Goal: Answer question/provide support

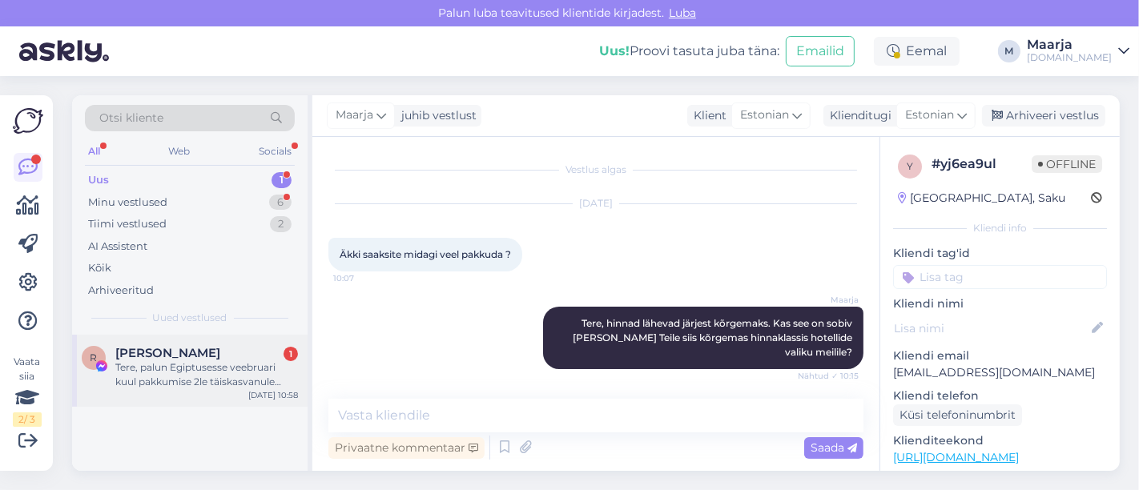
scroll to position [153, 0]
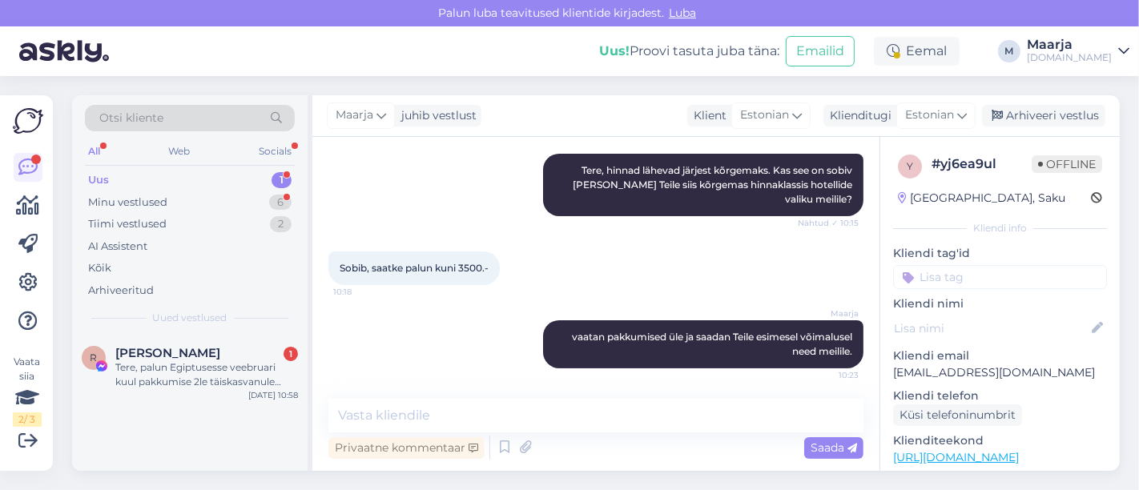
click at [153, 175] on div "Uus 1" at bounding box center [190, 180] width 210 height 22
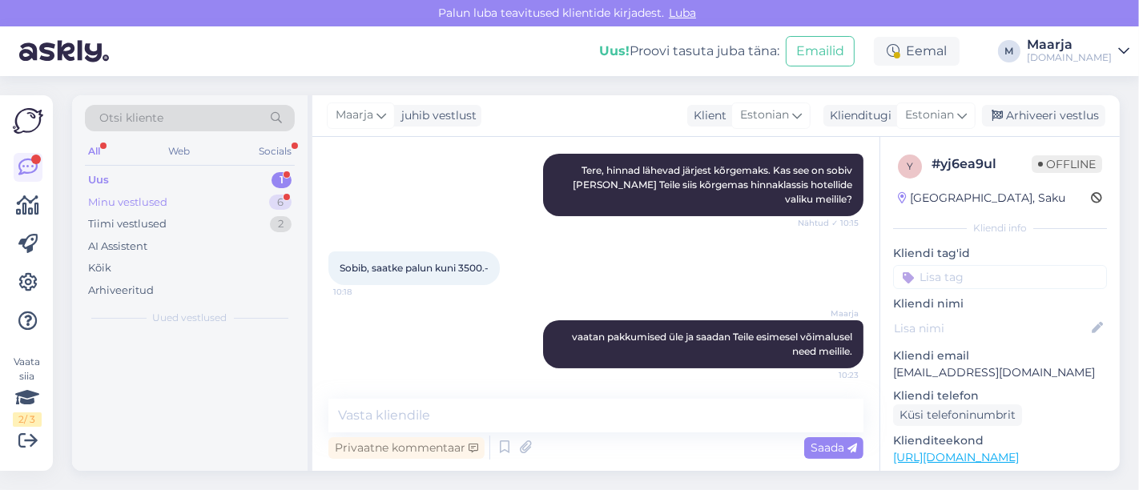
click at [151, 199] on div "Minu vestlused" at bounding box center [127, 203] width 79 height 16
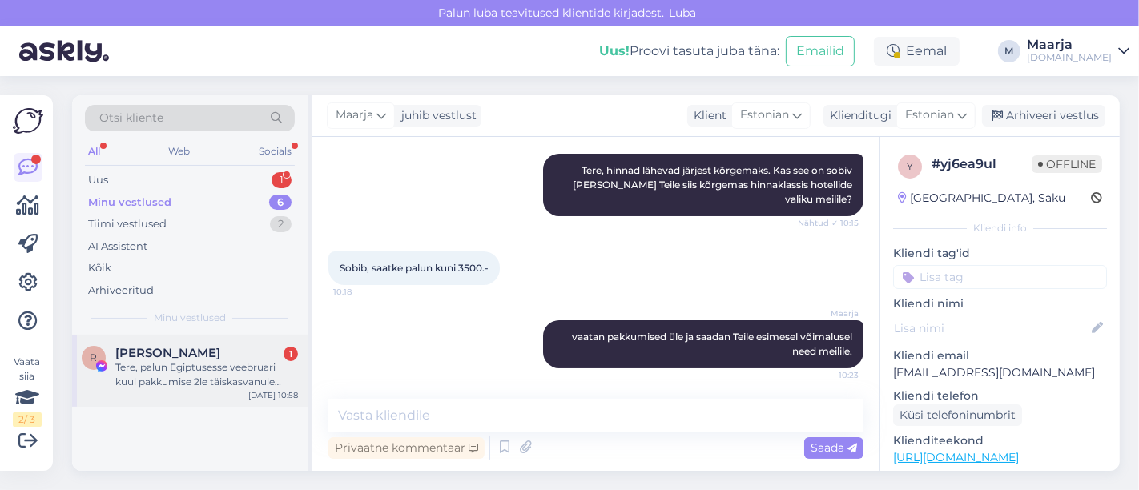
click at [145, 362] on div "Tere, palun Egiptusesse veebruari kuul pakkumise 2le täiskasvanule nädalaks ala…" at bounding box center [206, 374] width 183 height 29
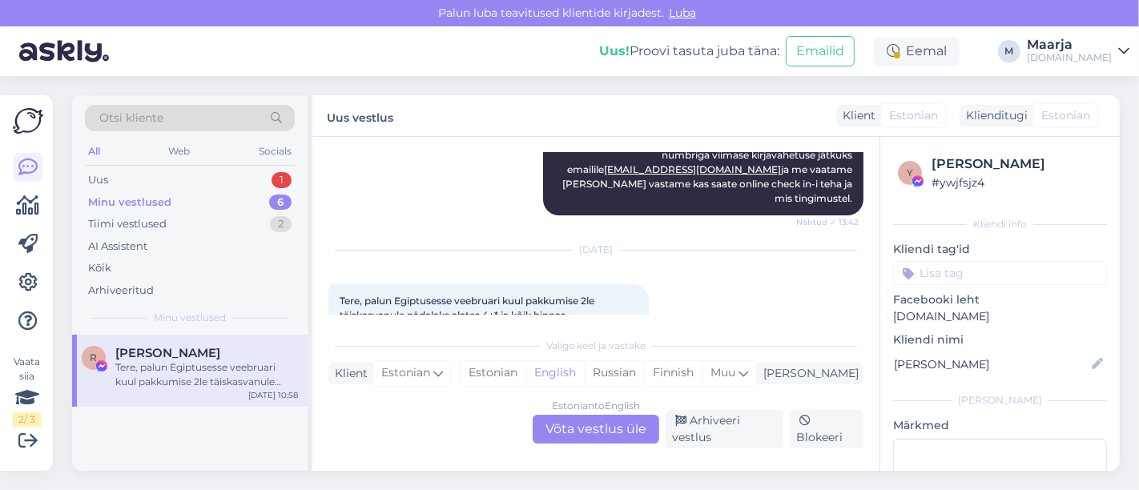
scroll to position [4973, 0]
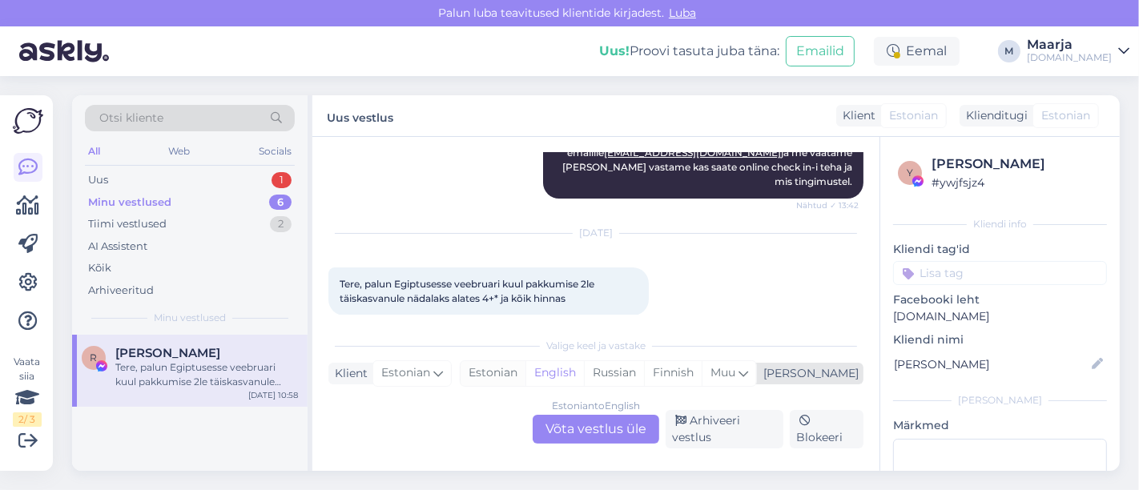
click at [526, 378] on div "Estonian" at bounding box center [493, 373] width 65 height 24
click at [566, 428] on div "Estonian to Estonian Võta vestlus üle" at bounding box center [596, 429] width 127 height 29
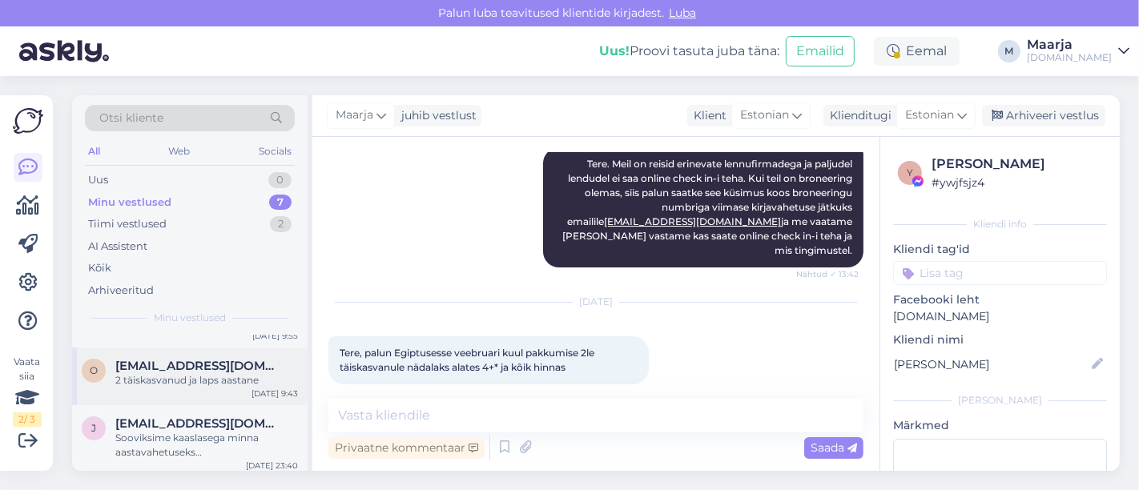
scroll to position [352, 0]
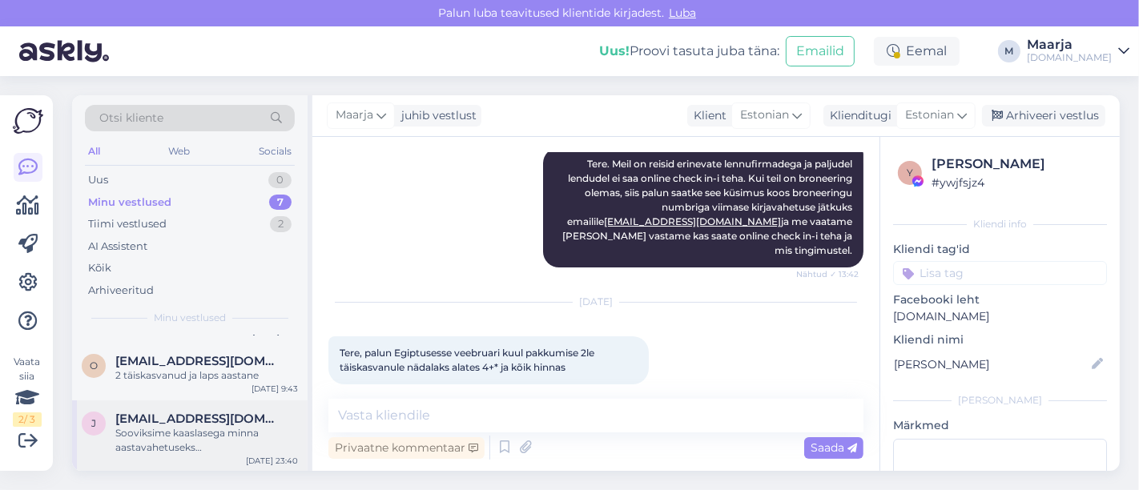
click at [194, 442] on div "Sooviksime kaaslasega minna aastavahetuseks [GEOGRAPHIC_DATA], kas on võimalus …" at bounding box center [206, 440] width 183 height 29
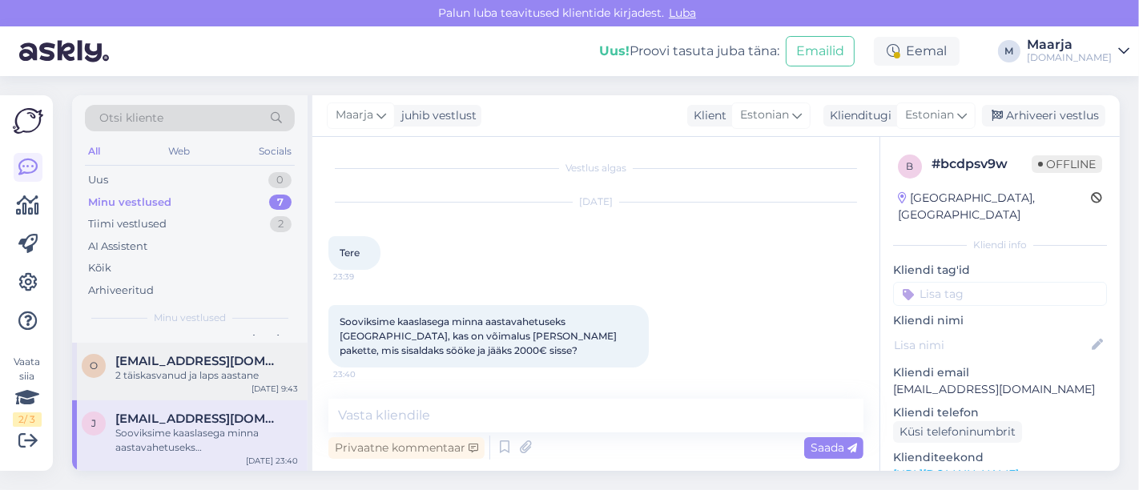
click at [176, 360] on span "[EMAIL_ADDRESS][DOMAIN_NAME]" at bounding box center [198, 361] width 167 height 14
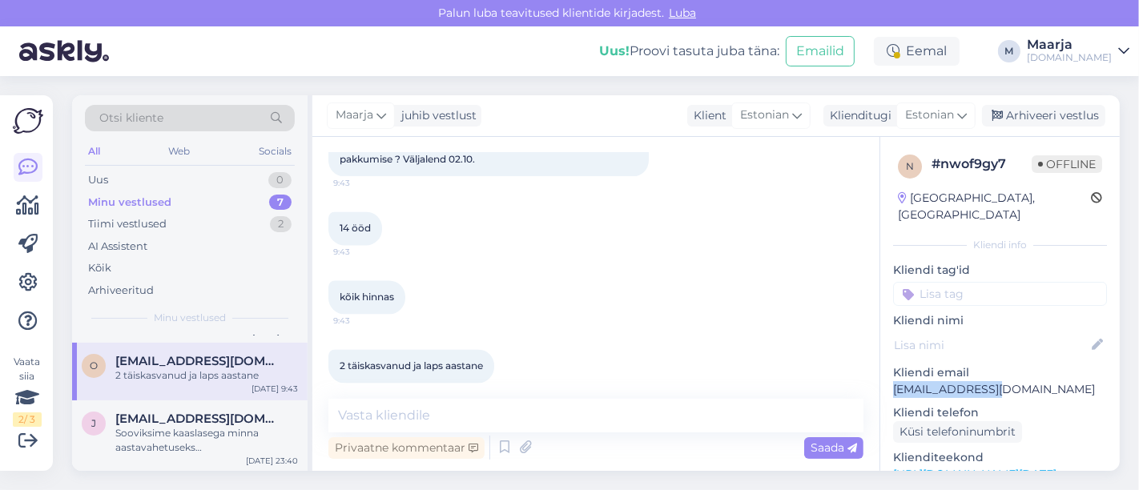
drag, startPoint x: 1005, startPoint y: 371, endPoint x: 894, endPoint y: 372, distance: 111.4
click at [894, 381] on p "[EMAIL_ADDRESS][DOMAIN_NAME]" at bounding box center [1000, 389] width 214 height 17
copy p "[EMAIL_ADDRESS][DOMAIN_NAME]"
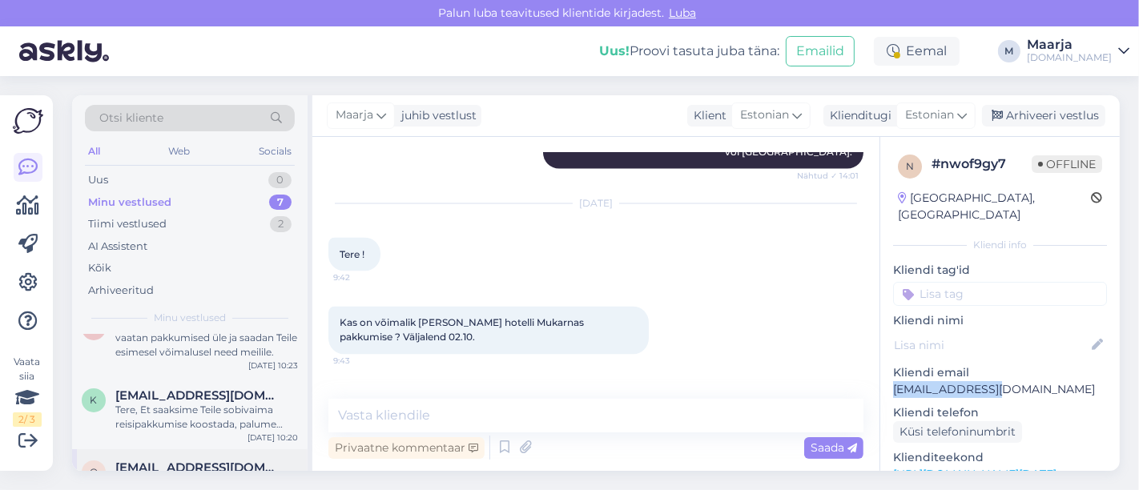
scroll to position [263, 0]
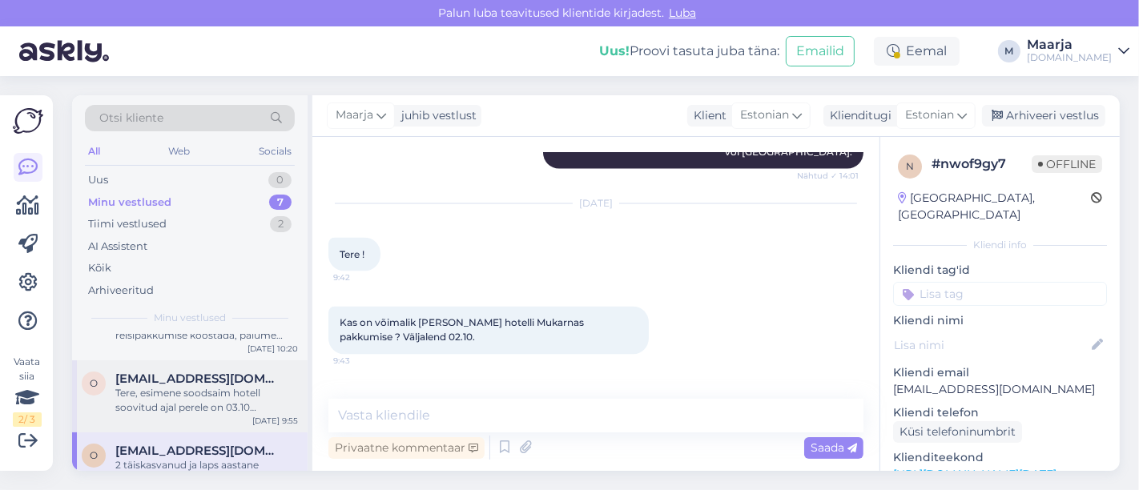
click at [158, 394] on div "Tere, esimene soodsaim hotell soovitud ajal perele on 03.10 L'[GEOGRAPHIC_DATA]…" at bounding box center [206, 400] width 183 height 29
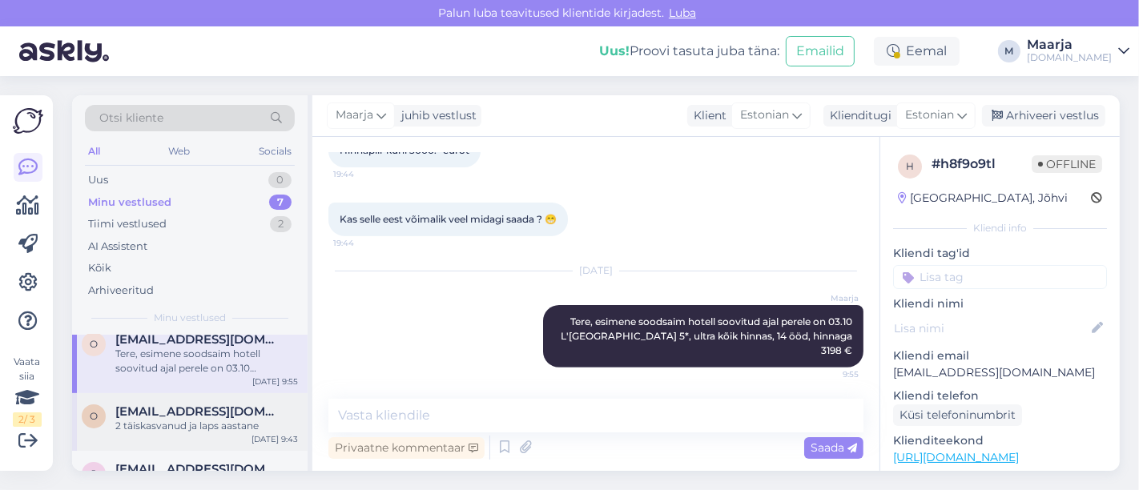
scroll to position [352, 0]
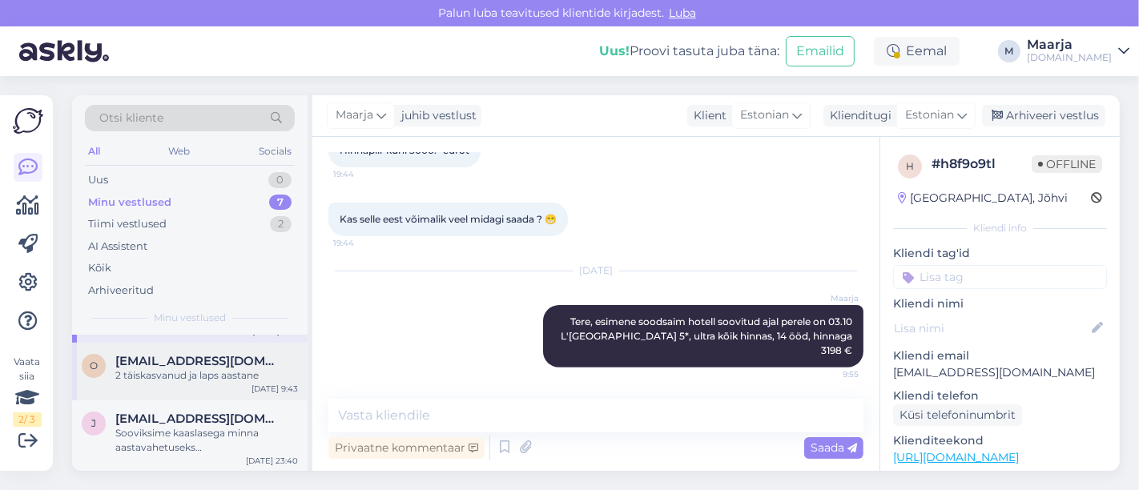
click at [183, 383] on div "o [EMAIL_ADDRESS][DOMAIN_NAME] 2 täiskasvanud ja laps aastane [DATE] 9:43" at bounding box center [190, 372] width 236 height 58
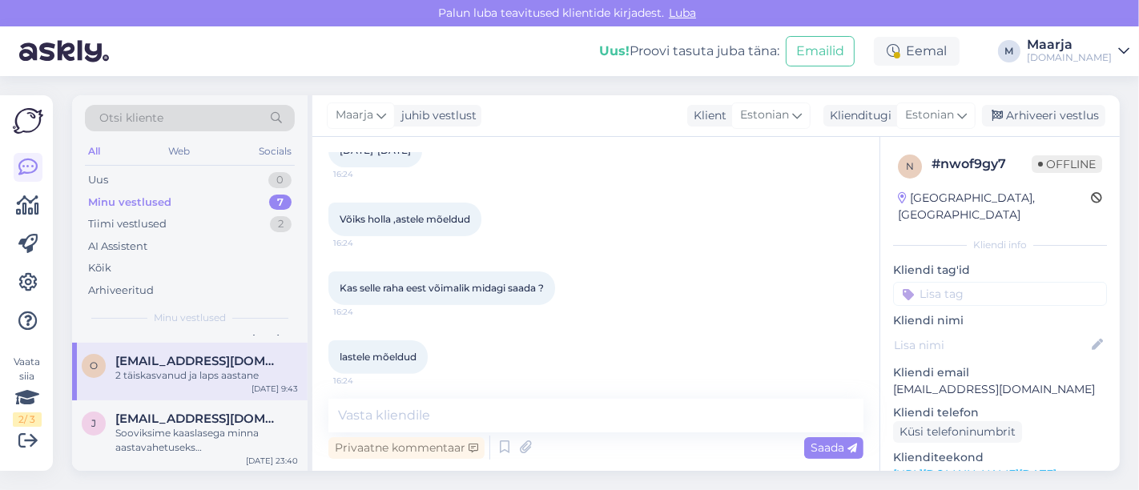
scroll to position [2618, 0]
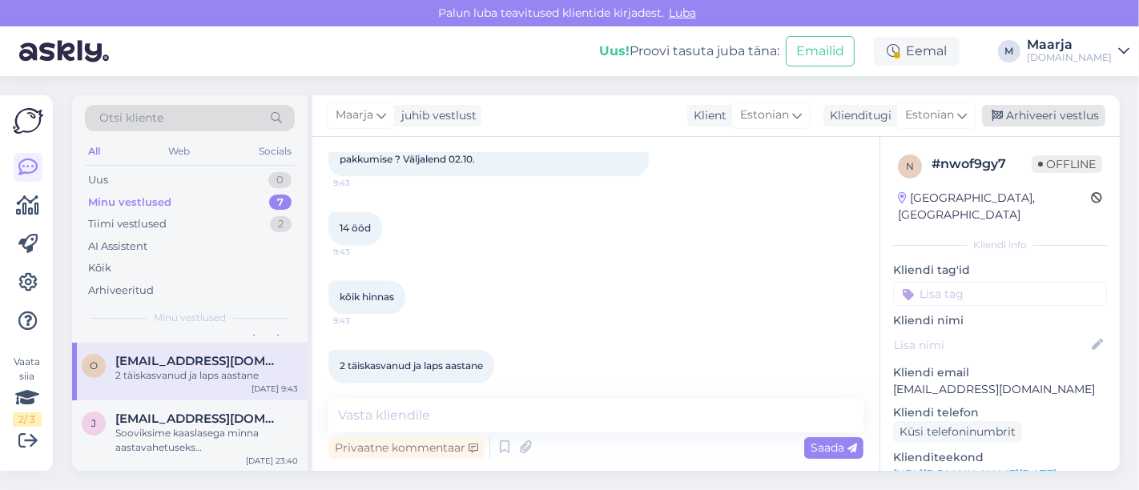
click at [1037, 115] on div "Arhiveeri vestlus" at bounding box center [1043, 116] width 123 height 22
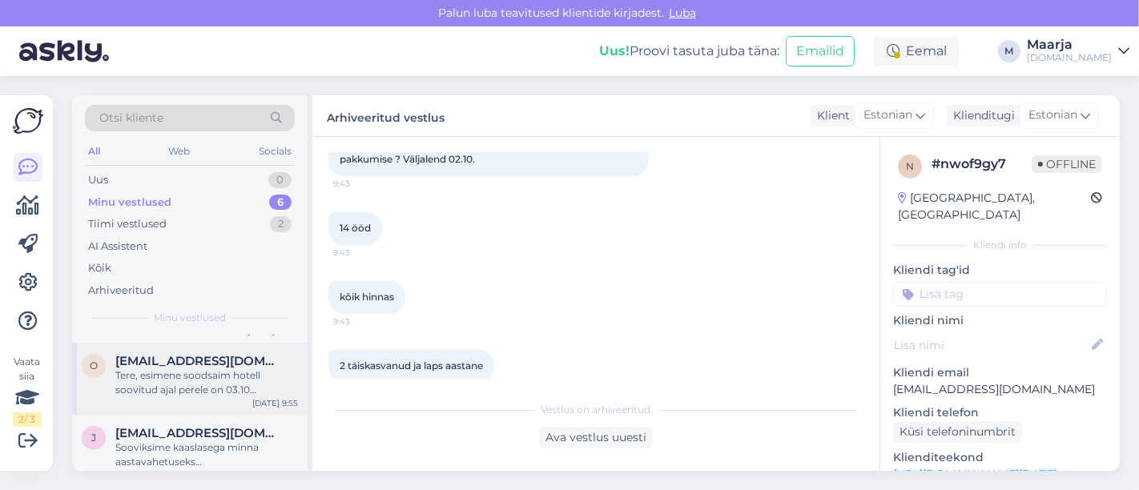
scroll to position [295, 0]
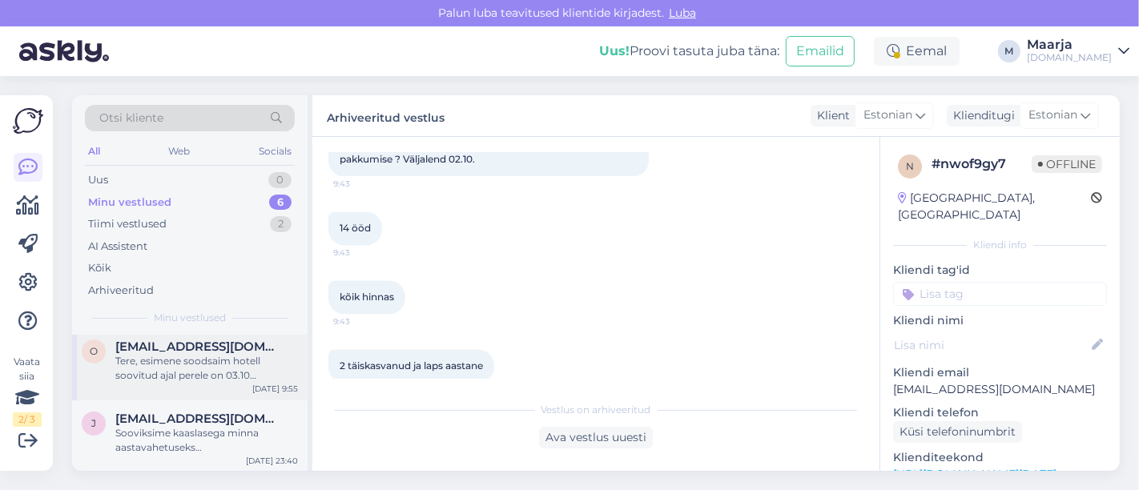
click at [152, 372] on div "Tere, esimene soodsaim hotell soovitud ajal perele on 03.10 L'[GEOGRAPHIC_DATA]…" at bounding box center [206, 368] width 183 height 29
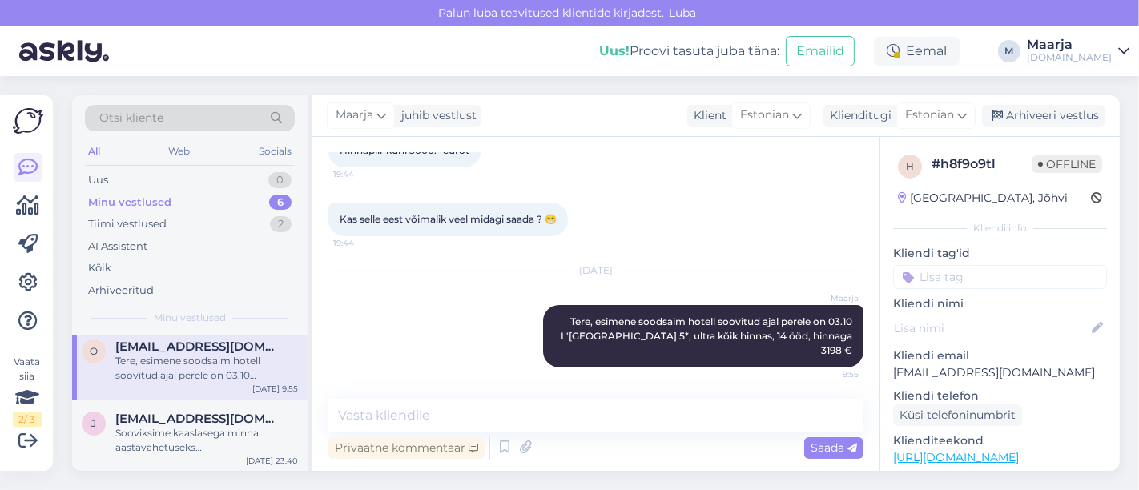
scroll to position [359, 0]
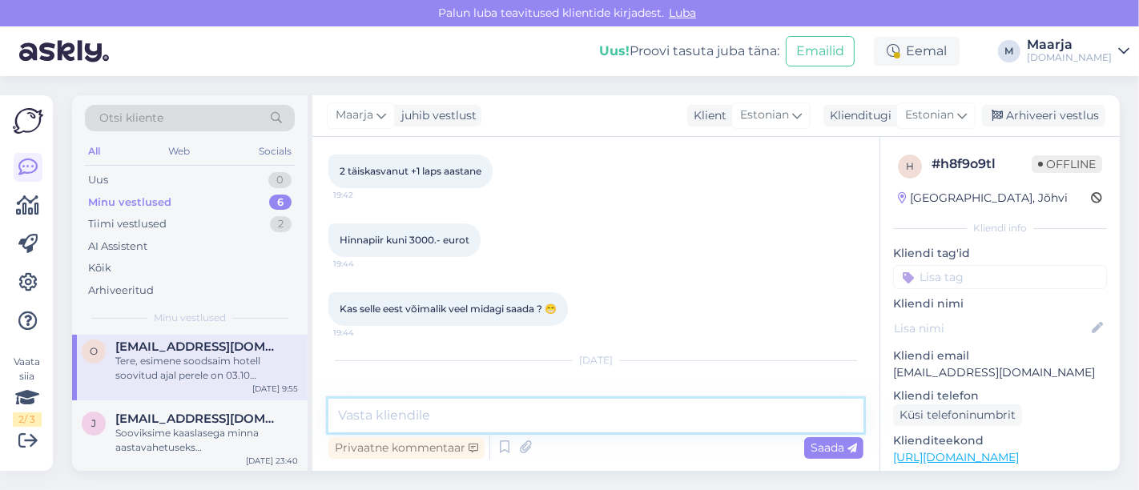
click at [507, 418] on textarea at bounding box center [595, 416] width 535 height 34
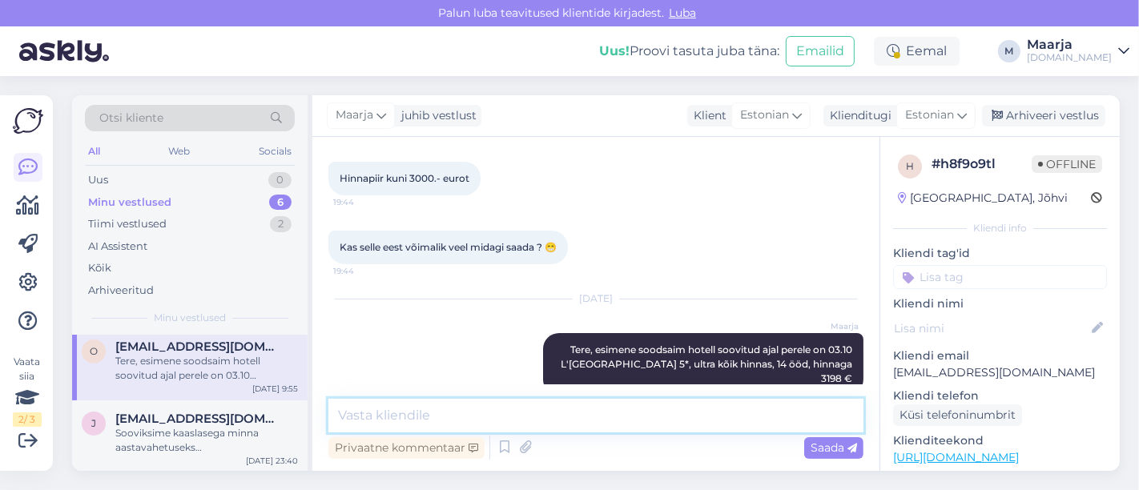
scroll to position [449, 0]
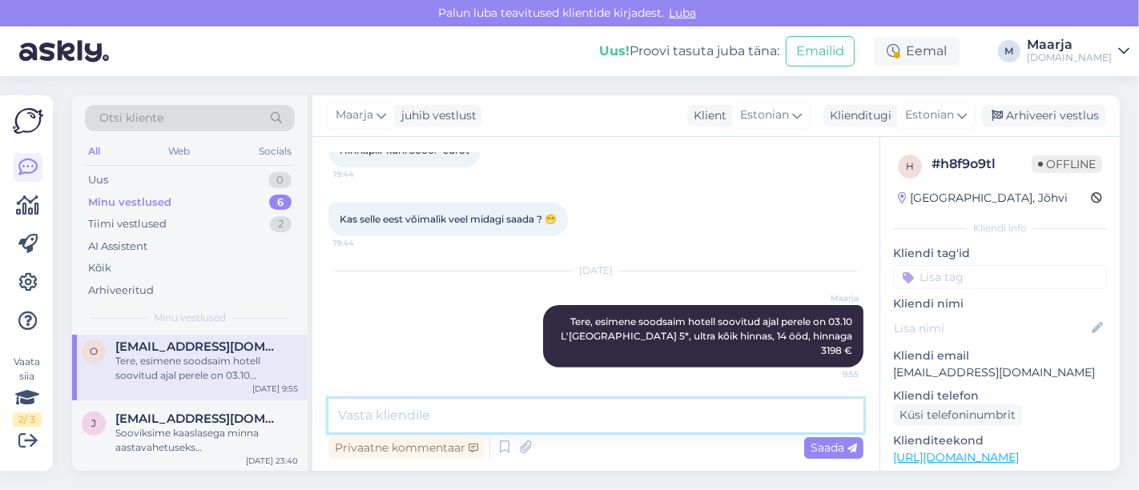
click at [537, 425] on textarea at bounding box center [595, 416] width 535 height 34
type textarea "Pakkumine on saadetud meilile."
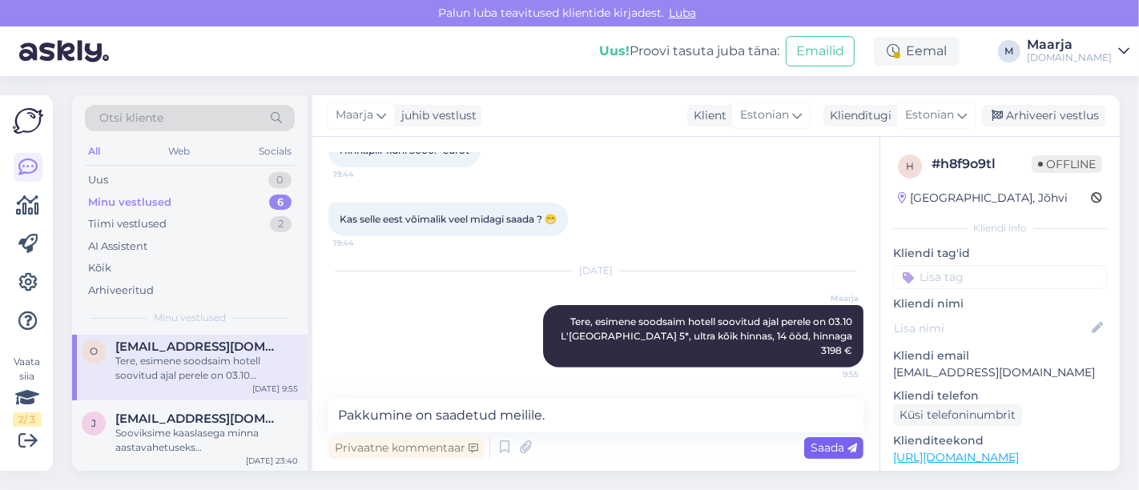
click at [831, 442] on span "Saada" at bounding box center [834, 448] width 46 height 14
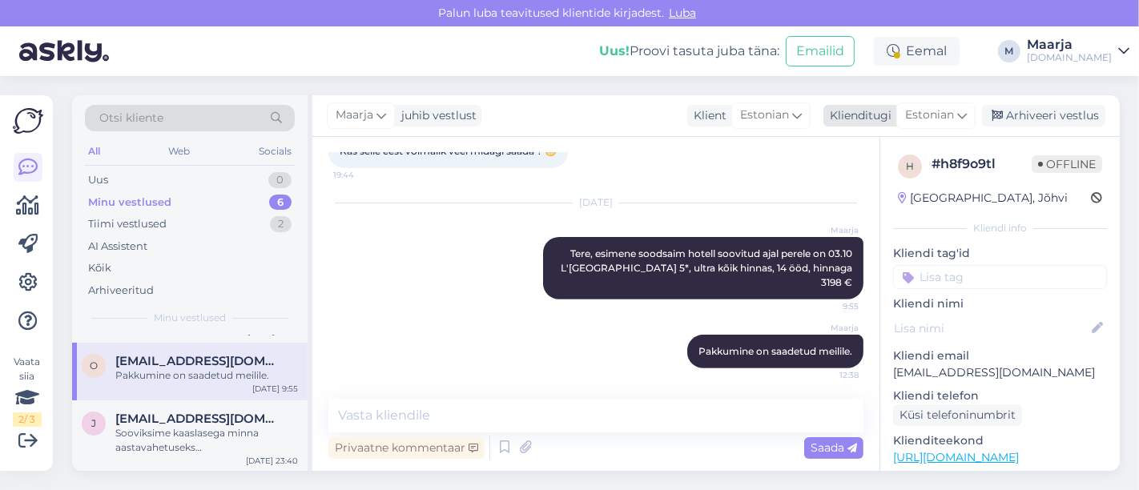
click at [1036, 111] on div "Arhiveeri vestlus" at bounding box center [1043, 116] width 123 height 22
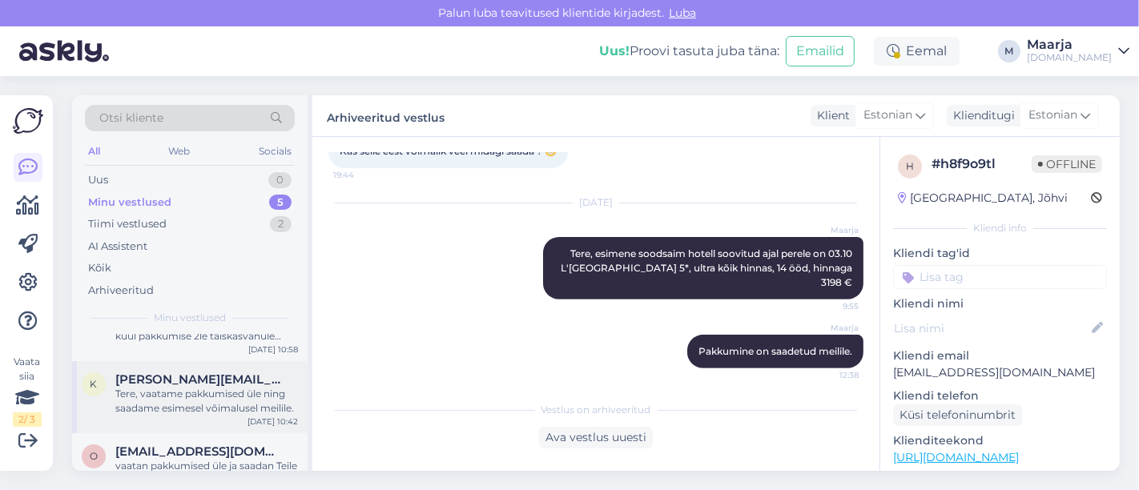
scroll to position [44, 0]
click at [191, 446] on span "[EMAIL_ADDRESS][DOMAIN_NAME]" at bounding box center [198, 453] width 167 height 14
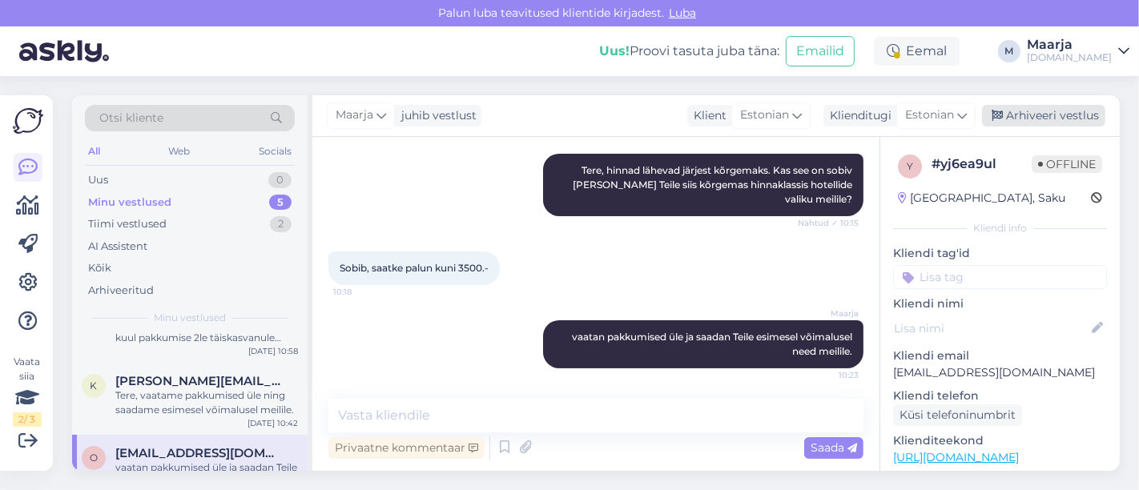
click at [1065, 116] on div "Arhiveeri vestlus" at bounding box center [1043, 116] width 123 height 22
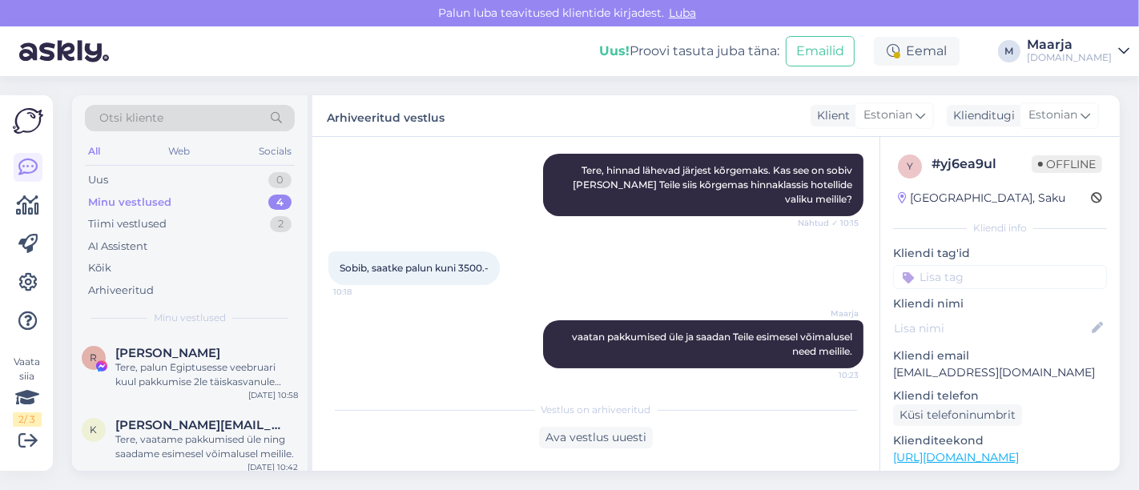
scroll to position [151, 0]
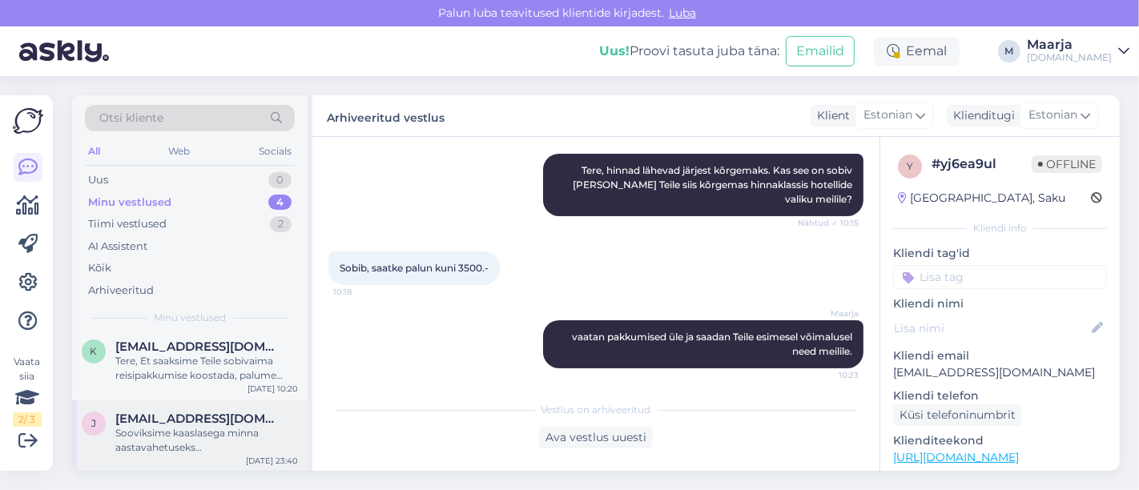
click at [173, 445] on div "Sooviksime kaaslasega minna aastavahetuseks [GEOGRAPHIC_DATA], kas on võimalus …" at bounding box center [206, 440] width 183 height 29
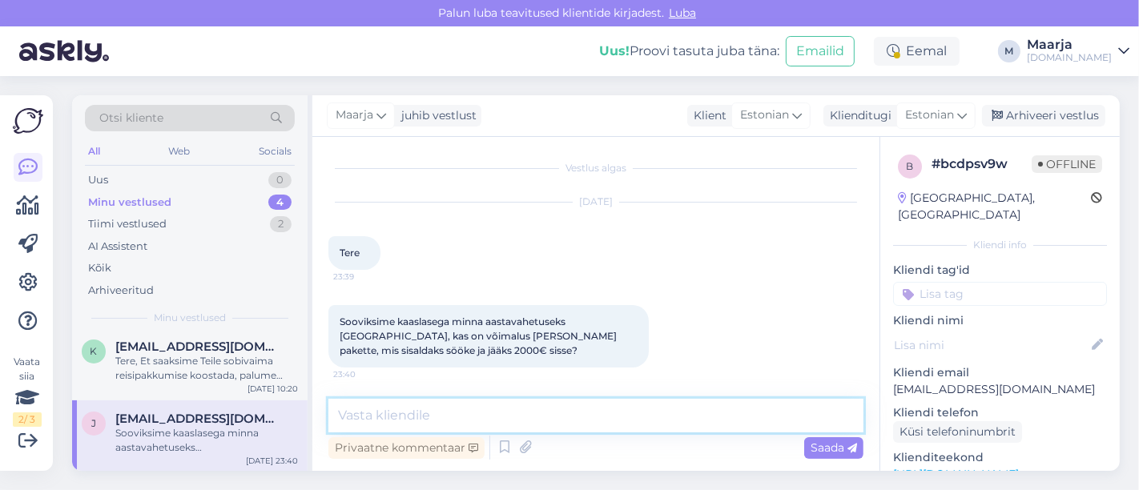
click at [460, 419] on textarea at bounding box center [595, 416] width 535 height 34
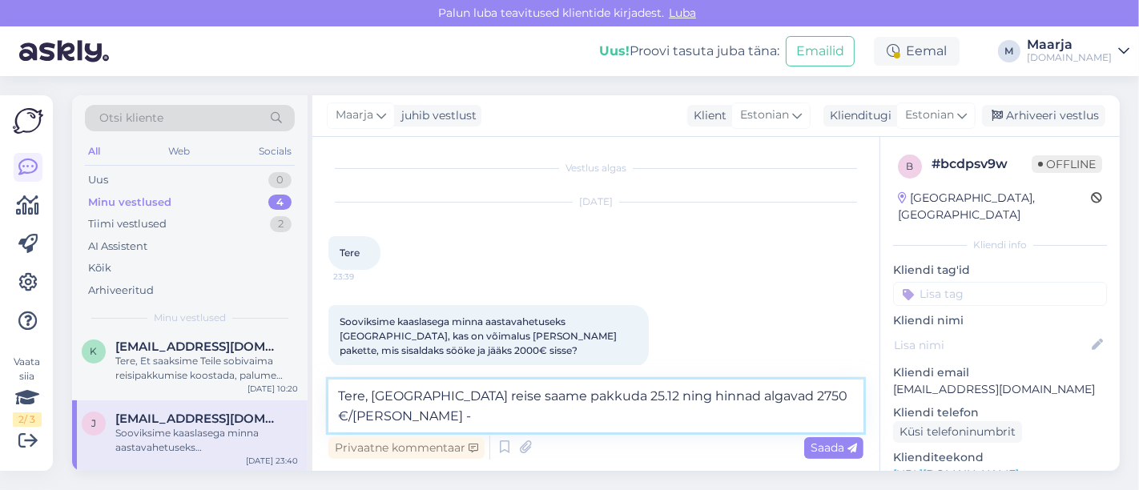
paste textarea "RK Farallon Canteras (3)"
type textarea "Tere, [GEOGRAPHIC_DATA] reise saame pakkuda 25.12 ning hinnad algavad 2750 €/ka…"
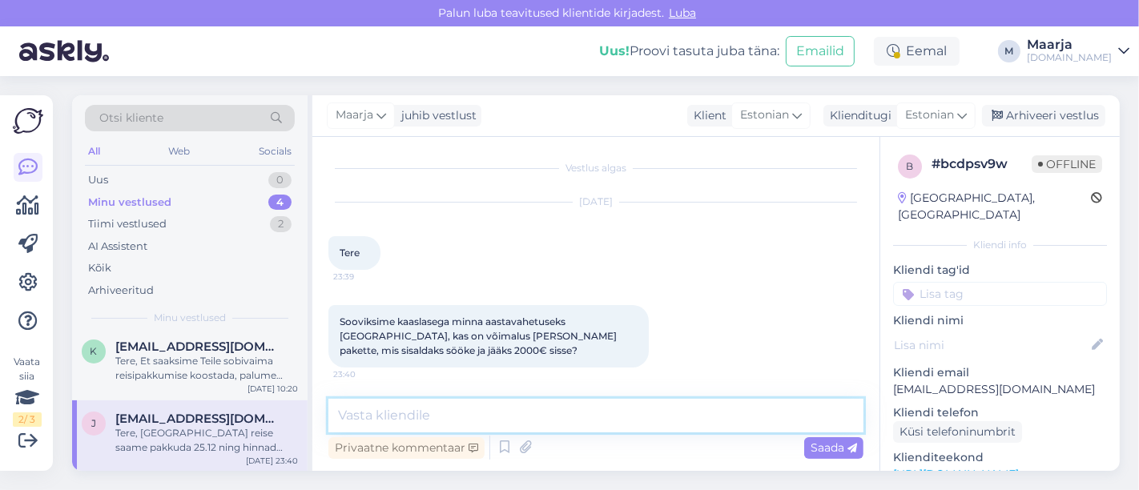
scroll to position [132, 0]
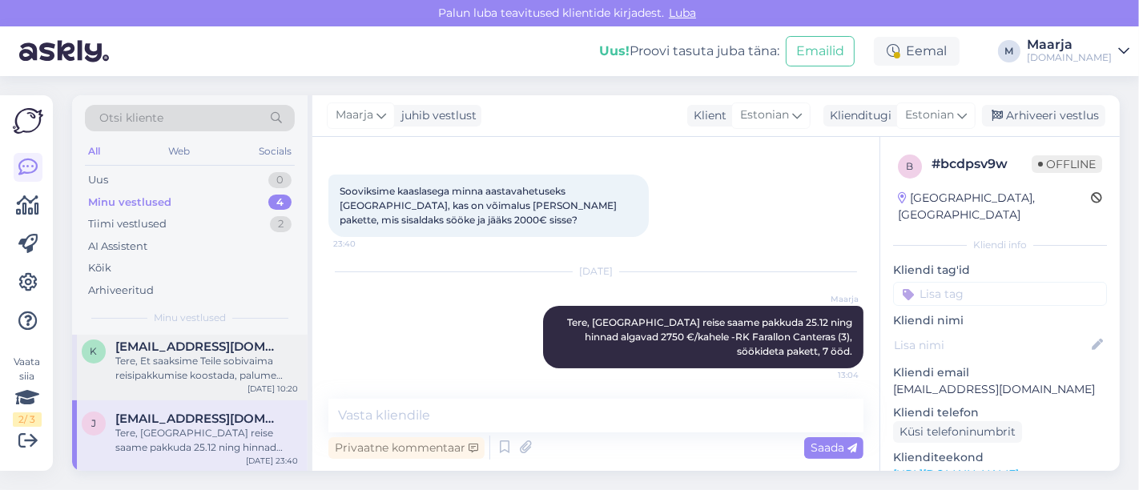
click at [186, 381] on div "Tere, Et saaksime Teile sobivaima reisipakkumise koostada, palume täpsustada ve…" at bounding box center [206, 368] width 183 height 29
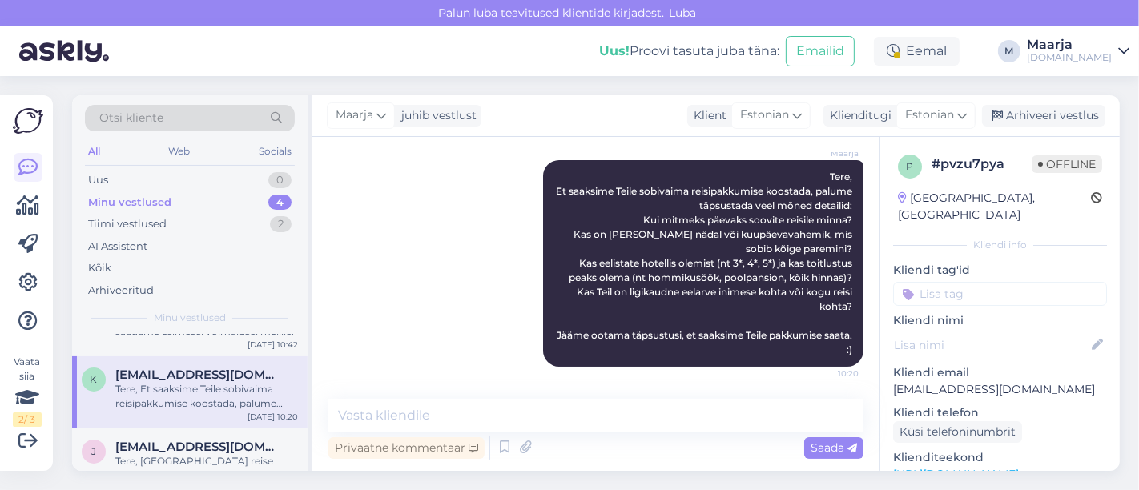
scroll to position [151, 0]
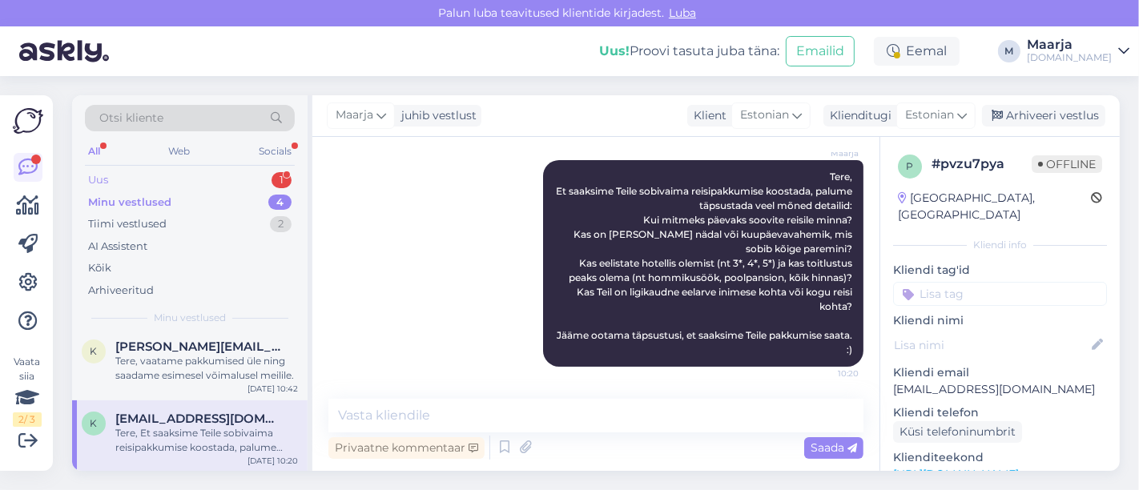
click at [205, 172] on div "Uus 1" at bounding box center [190, 180] width 210 height 22
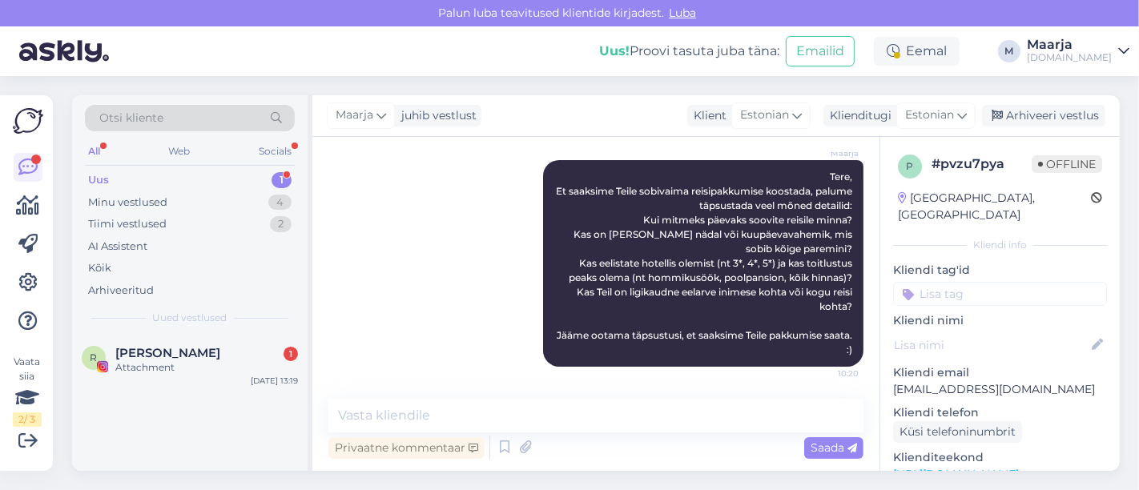
click at [199, 362] on div "Attachment" at bounding box center [206, 367] width 183 height 14
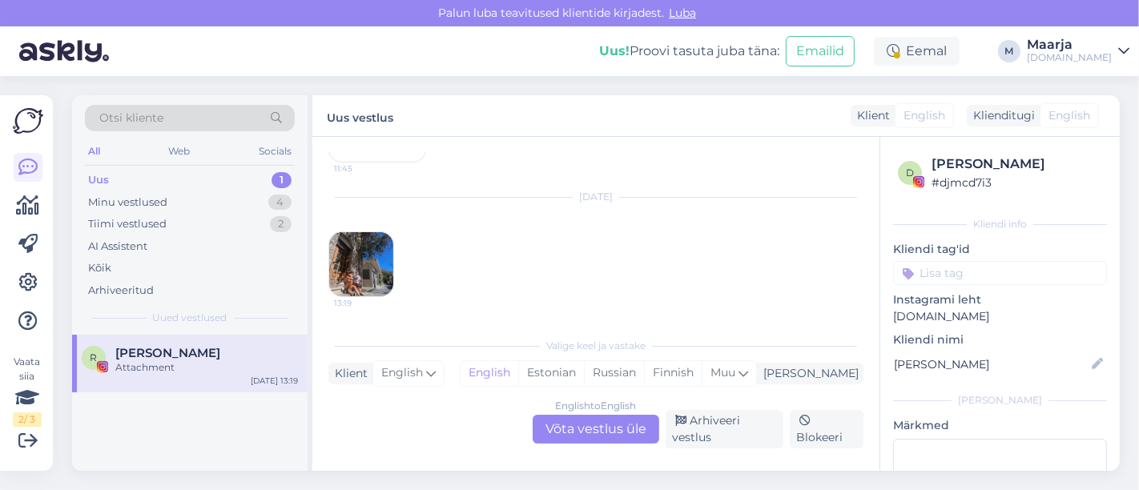
scroll to position [540, 0]
click at [754, 422] on div "Arhiveeri vestlus" at bounding box center [725, 429] width 118 height 38
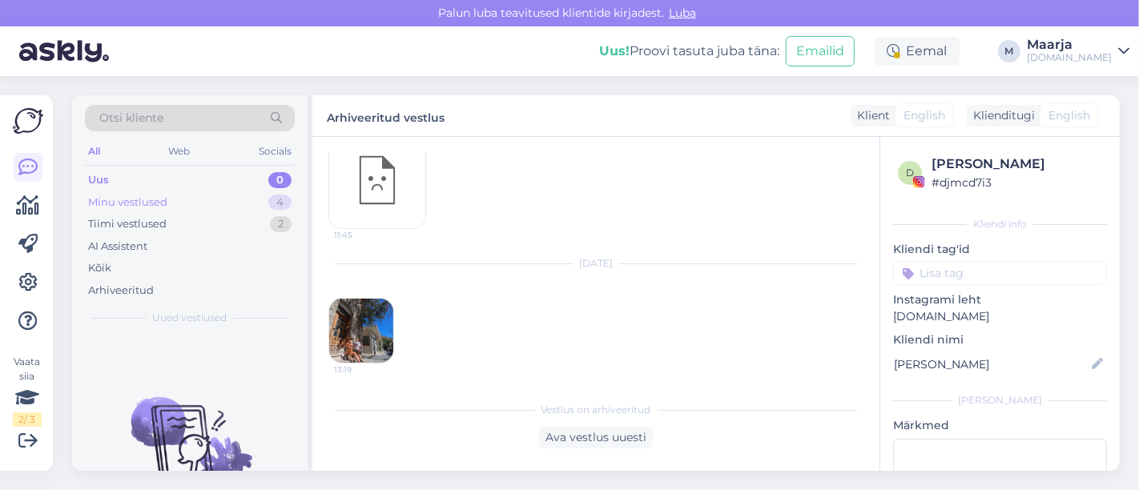
click at [146, 204] on div "Minu vestlused" at bounding box center [127, 203] width 79 height 16
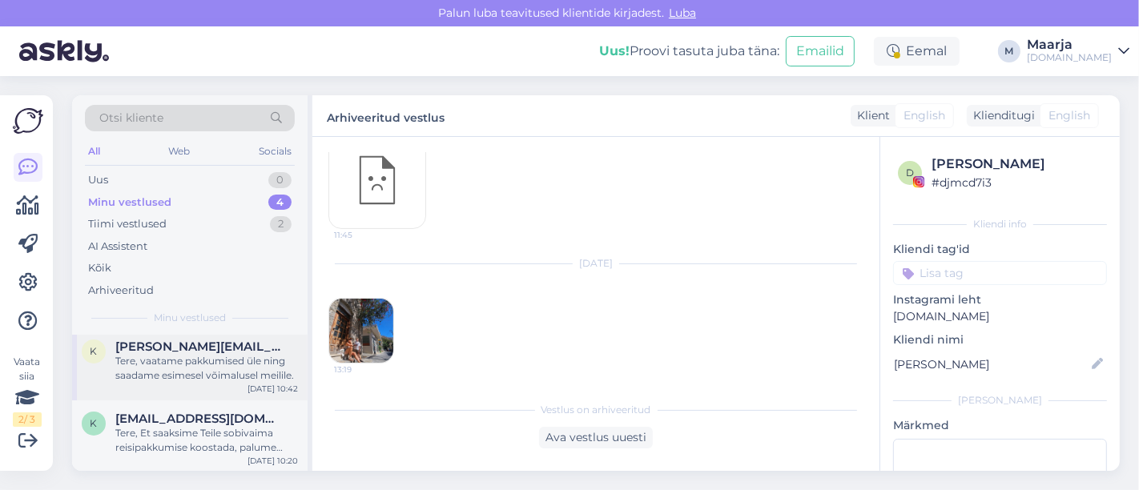
scroll to position [0, 0]
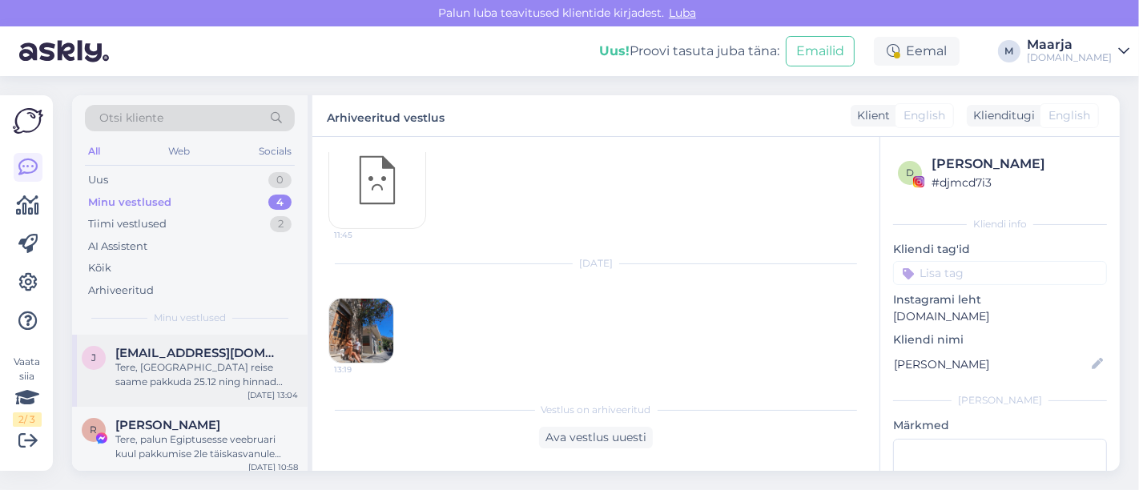
click at [158, 381] on div "Tere, [GEOGRAPHIC_DATA] reise saame pakkuda 25.12 ning hinnad algavad 2750 €/ka…" at bounding box center [206, 374] width 183 height 29
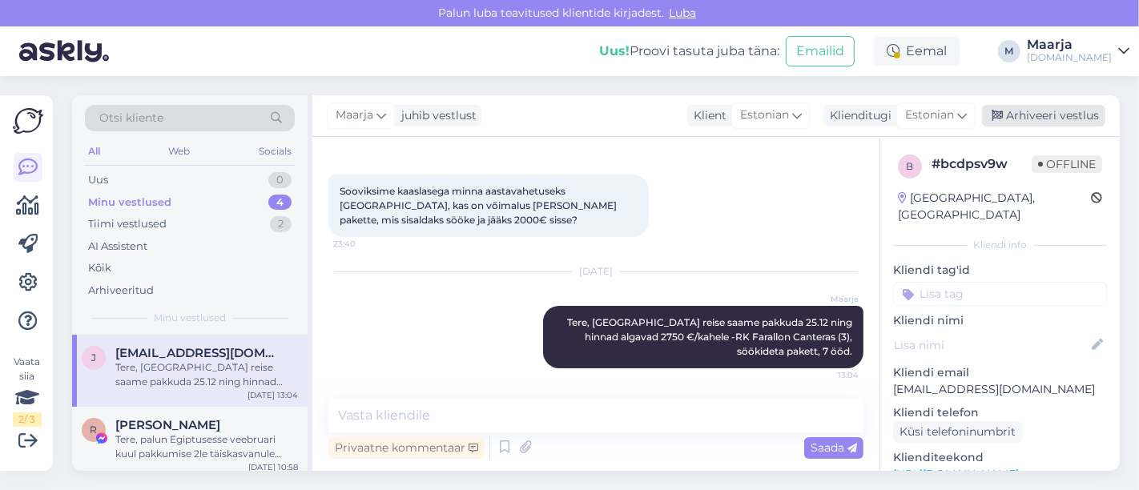
click at [1098, 111] on div "Arhiveeri vestlus" at bounding box center [1043, 116] width 123 height 22
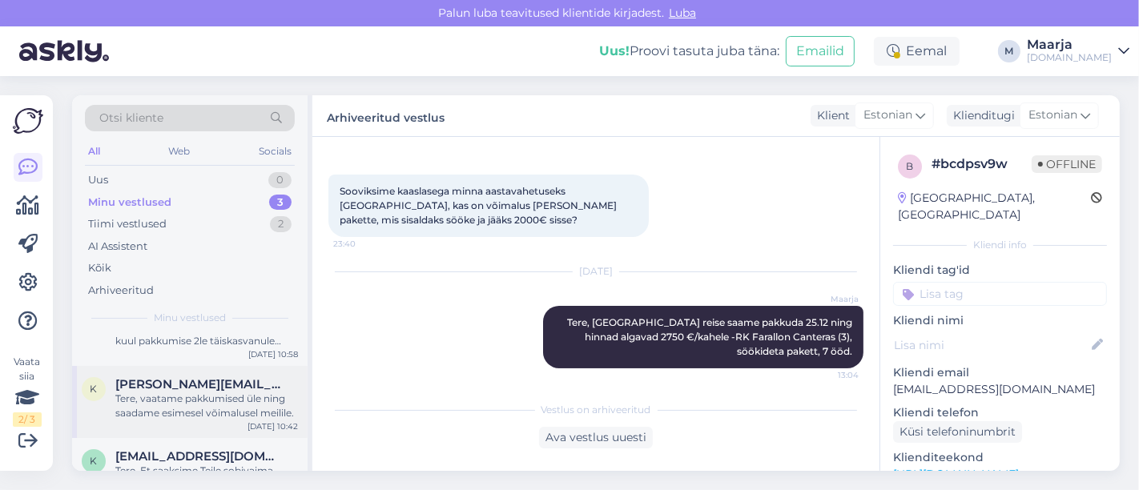
scroll to position [78, 0]
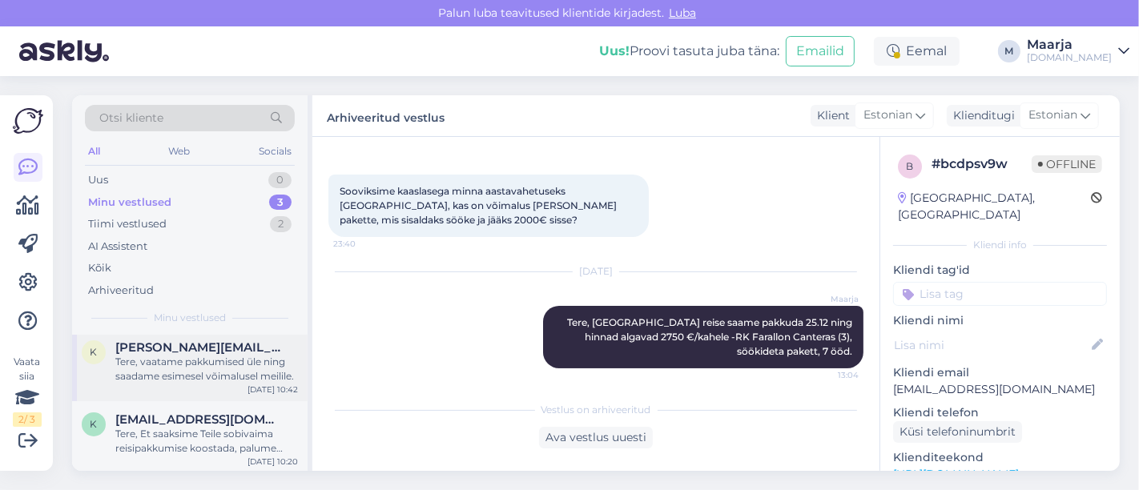
click at [171, 377] on div "Tere, vaatame pakkumised üle ning saadame esimesel võimalusel meilile." at bounding box center [206, 369] width 183 height 29
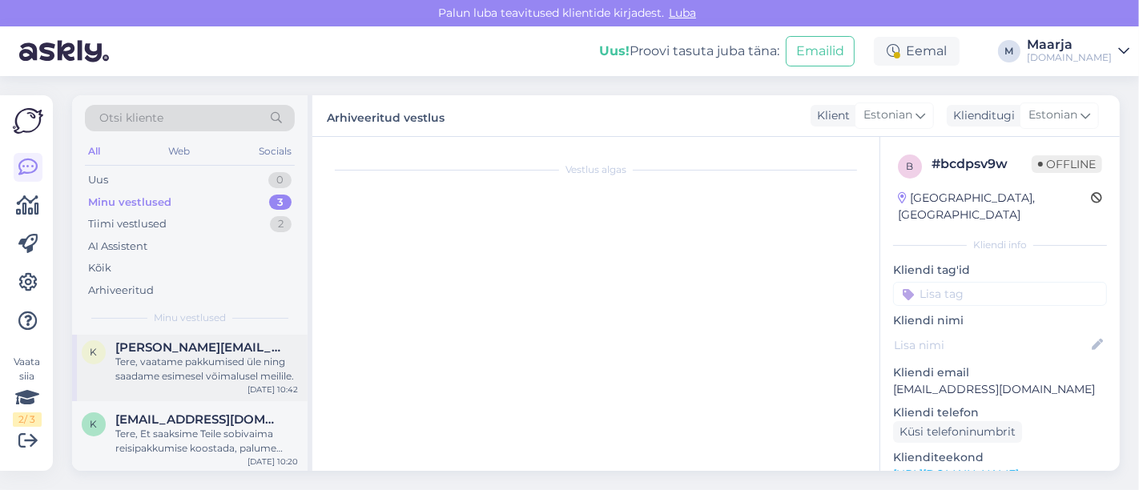
scroll to position [99, 0]
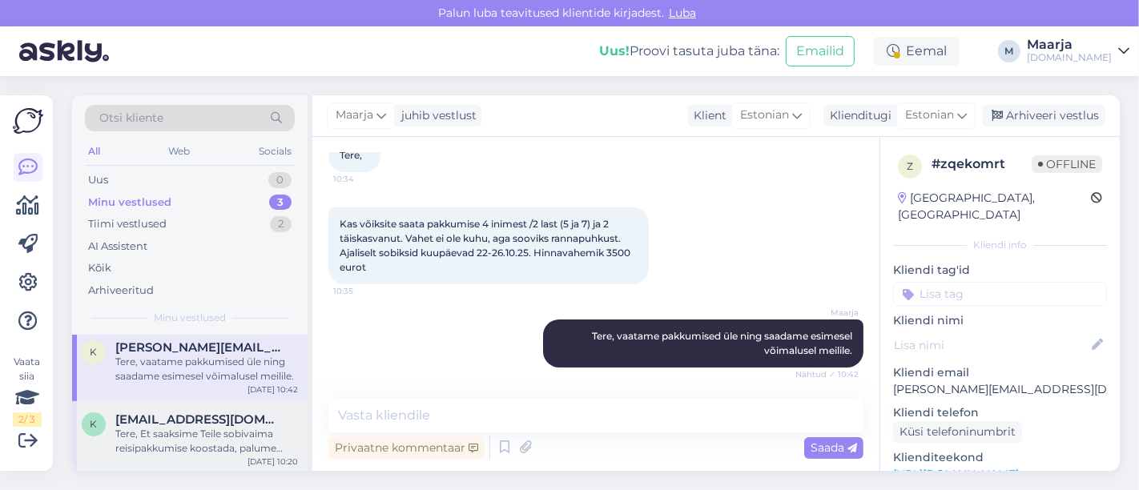
click at [187, 417] on span "[EMAIL_ADDRESS][DOMAIN_NAME]" at bounding box center [198, 420] width 167 height 14
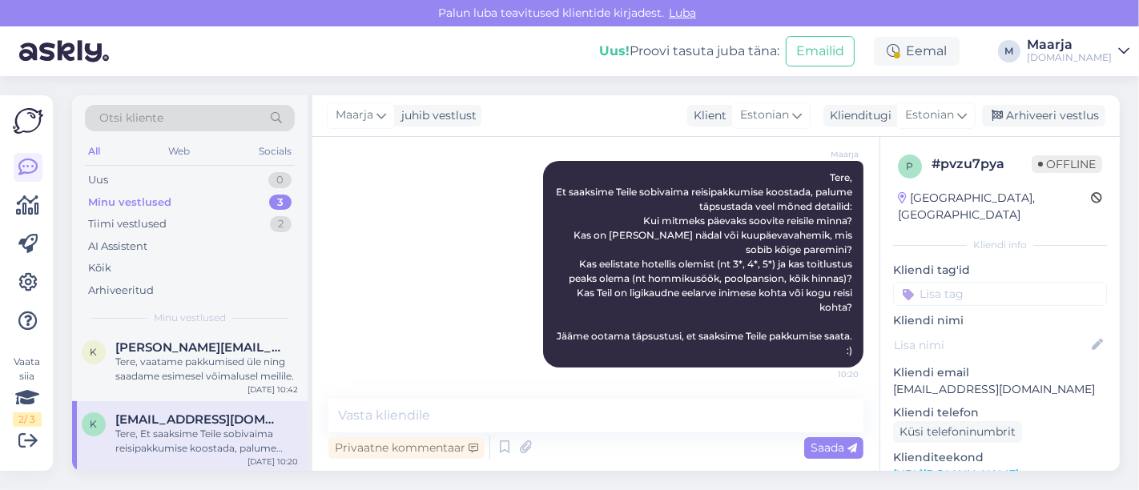
scroll to position [237, 0]
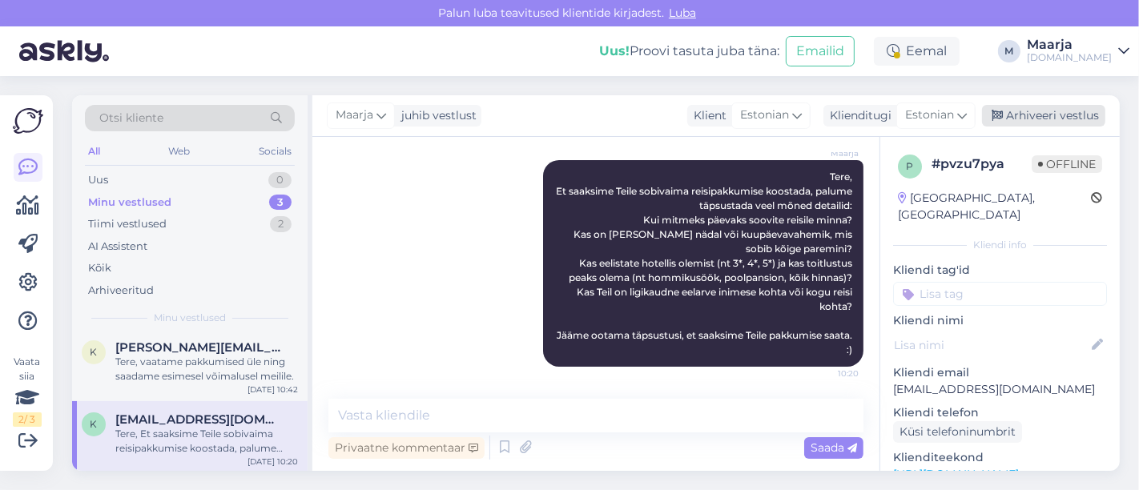
click at [1029, 121] on div "Arhiveeri vestlus" at bounding box center [1043, 116] width 123 height 22
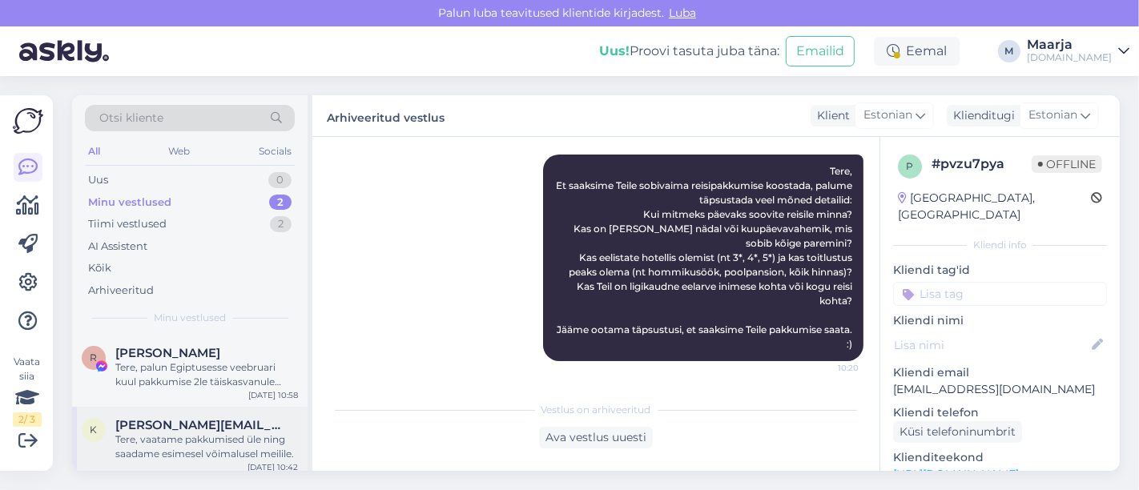
click at [155, 433] on div "Tere, vaatame pakkumised üle ning saadame esimesel võimalusel meilile." at bounding box center [206, 447] width 183 height 29
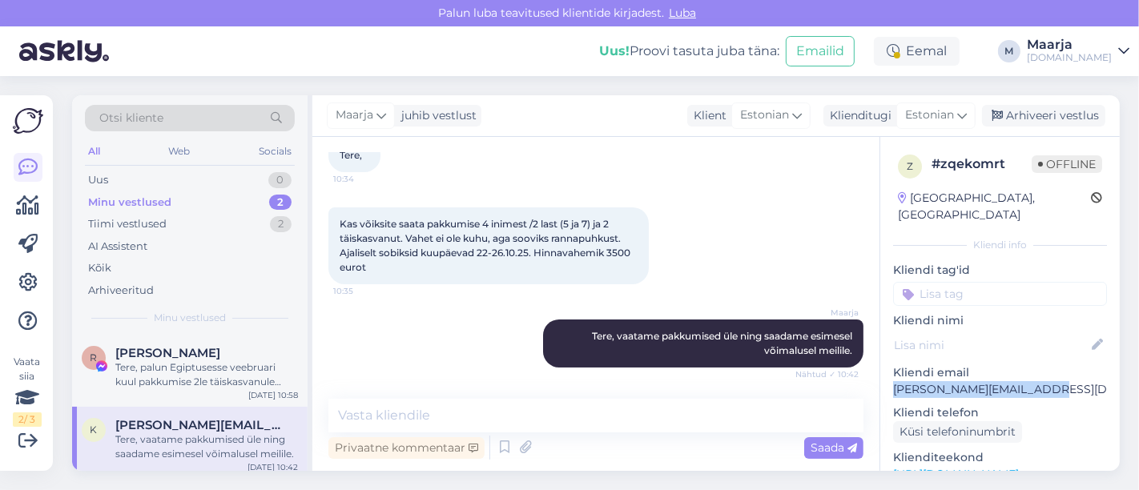
drag, startPoint x: 1034, startPoint y: 377, endPoint x: 894, endPoint y: 372, distance: 140.3
click at [894, 381] on p "[PERSON_NAME][EMAIL_ADDRESS][DOMAIN_NAME]" at bounding box center [1000, 389] width 214 height 17
copy p "[PERSON_NAME][EMAIL_ADDRESS][DOMAIN_NAME]"
click at [193, 381] on div "Tere, palun Egiptusesse veebruari kuul pakkumise 2le täiskasvanule nädalaks ala…" at bounding box center [206, 374] width 183 height 29
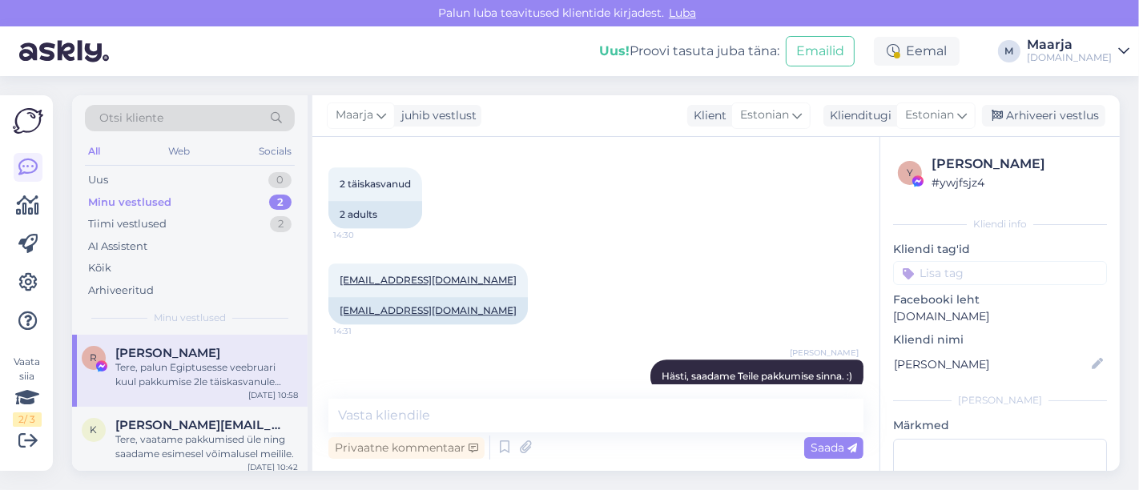
scroll to position [4102, 0]
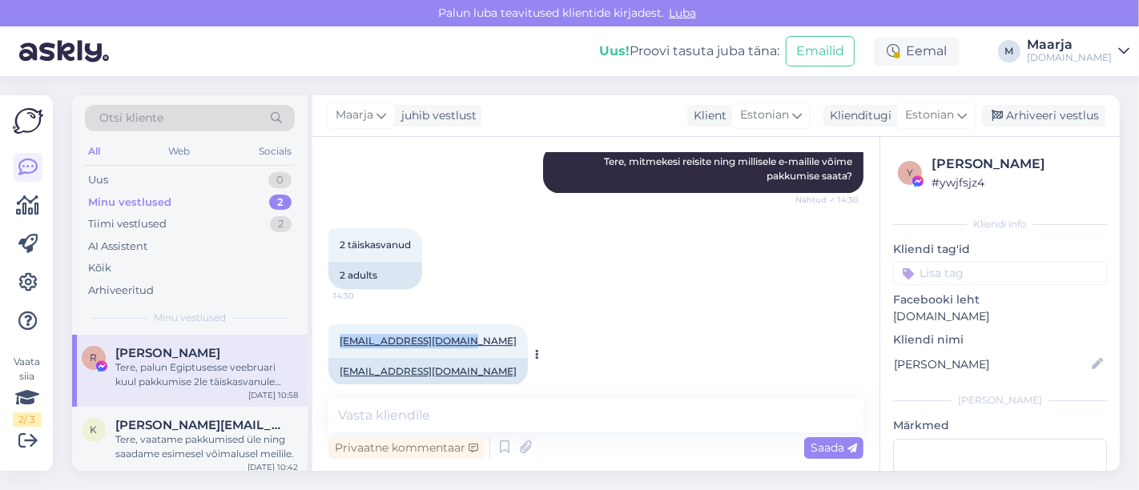
drag, startPoint x: 471, startPoint y: 339, endPoint x: 334, endPoint y: 339, distance: 137.0
click at [334, 339] on div "[EMAIL_ADDRESS][DOMAIN_NAME] 14:31" at bounding box center [427, 341] width 199 height 34
copy link "[EMAIL_ADDRESS][DOMAIN_NAME]"
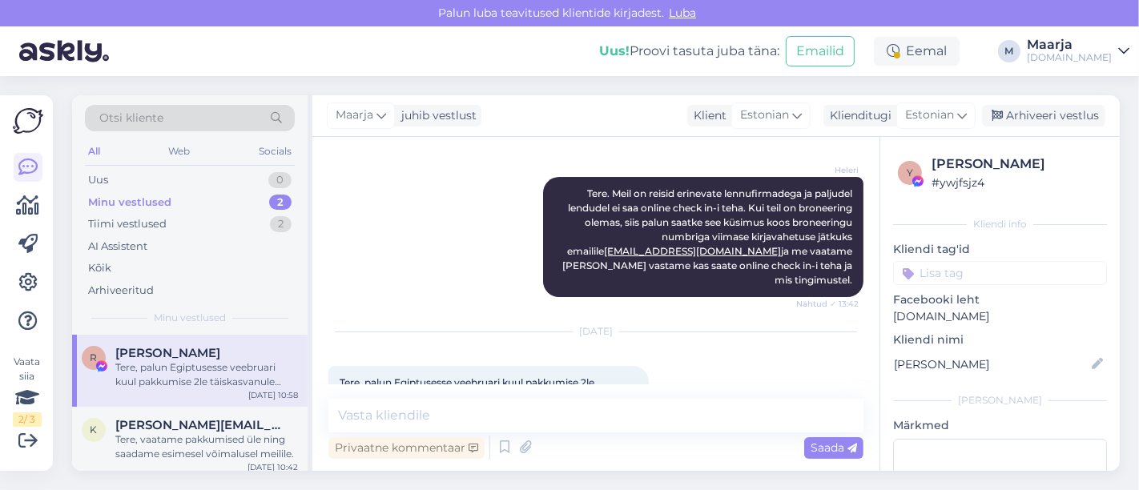
scroll to position [4903, 0]
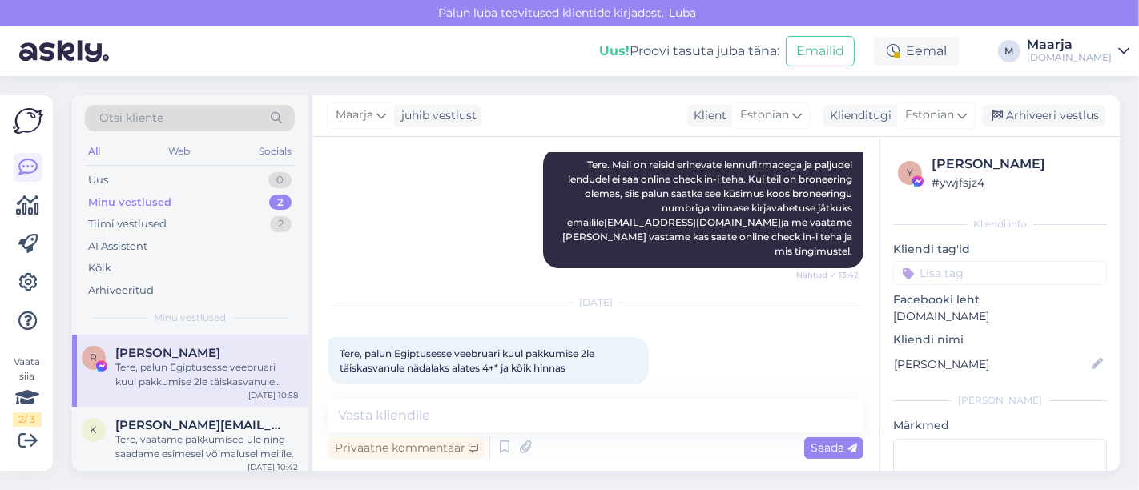
click at [502, 397] on div "Vestlus algas [DATE] Tere. Sooviks reisi pakkumist 4 inimest [GEOGRAPHIC_DATA] …" at bounding box center [595, 304] width 567 height 334
click at [499, 409] on textarea at bounding box center [595, 416] width 535 height 34
